Goal: Find specific page/section: Find specific page/section

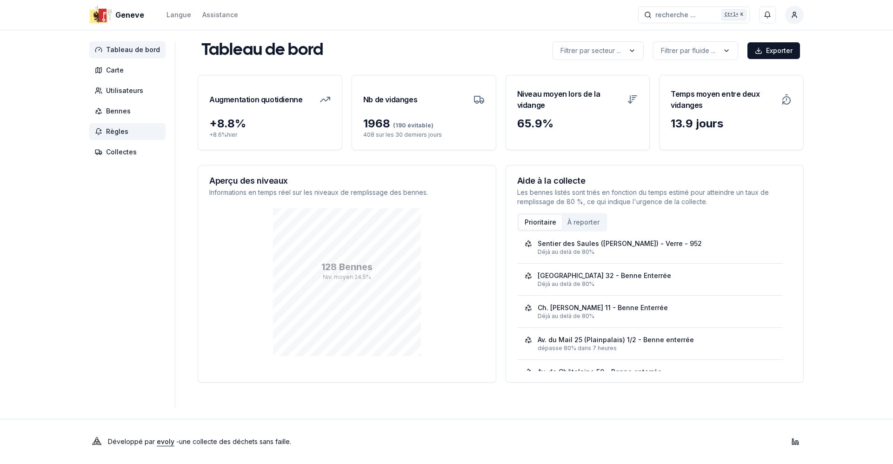
click at [115, 133] on span "Règles" at bounding box center [117, 131] width 22 height 9
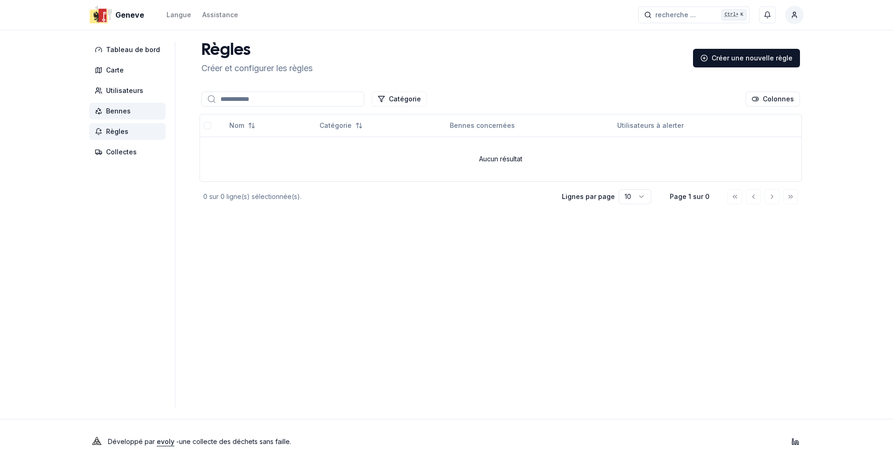
click at [107, 111] on span "Bennes" at bounding box center [118, 110] width 25 height 9
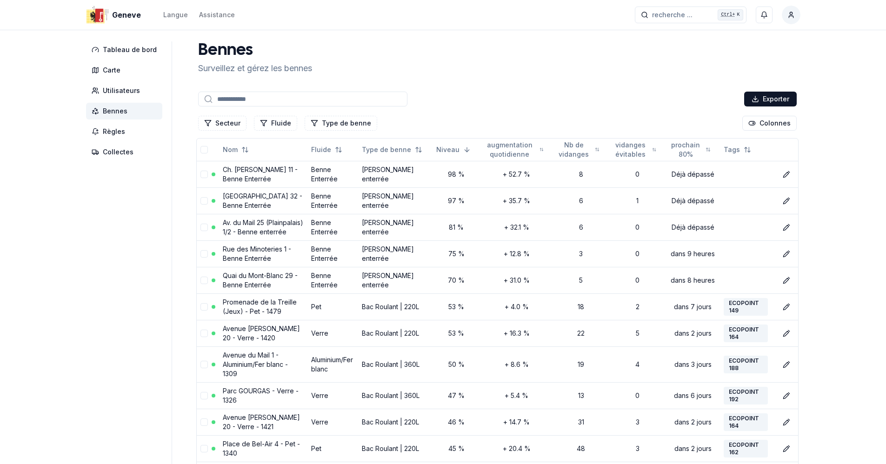
click at [276, 122] on button "Fluide" at bounding box center [275, 123] width 43 height 15
click at [259, 163] on div "Suggestions" at bounding box center [258, 163] width 7 height 7
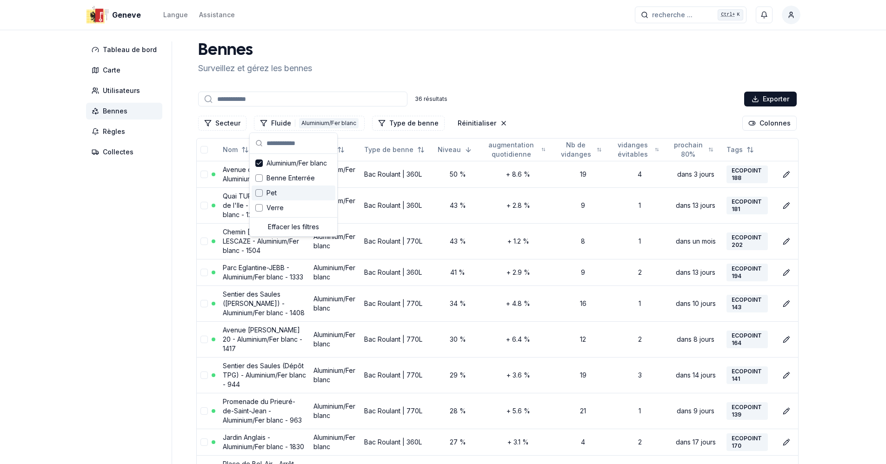
click at [256, 188] on div "Pet" at bounding box center [294, 193] width 84 height 15
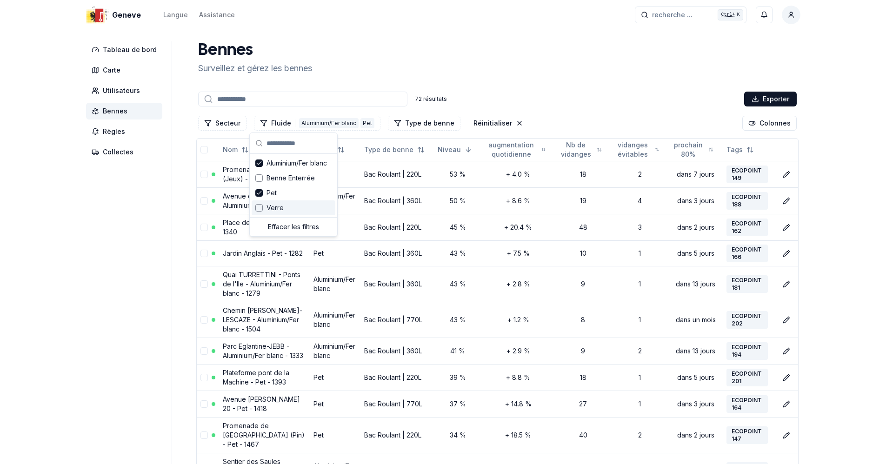
click at [259, 206] on div "Suggestions" at bounding box center [258, 207] width 7 height 7
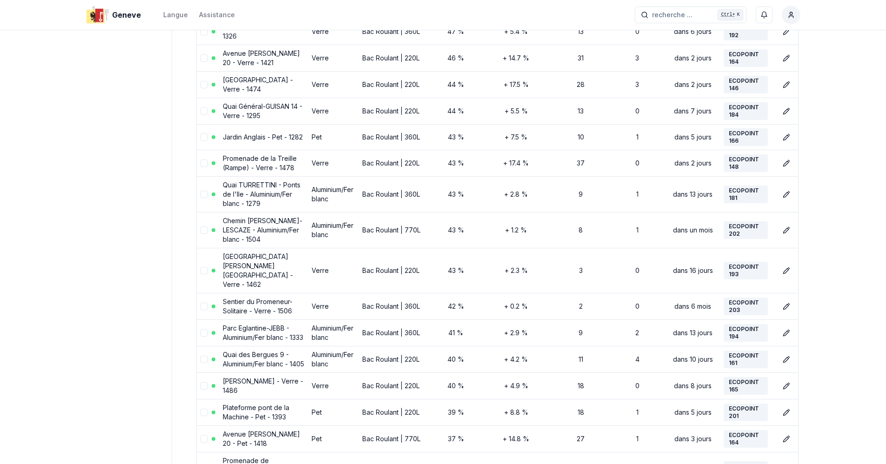
scroll to position [63, 0]
